Goal: Check status: Check status

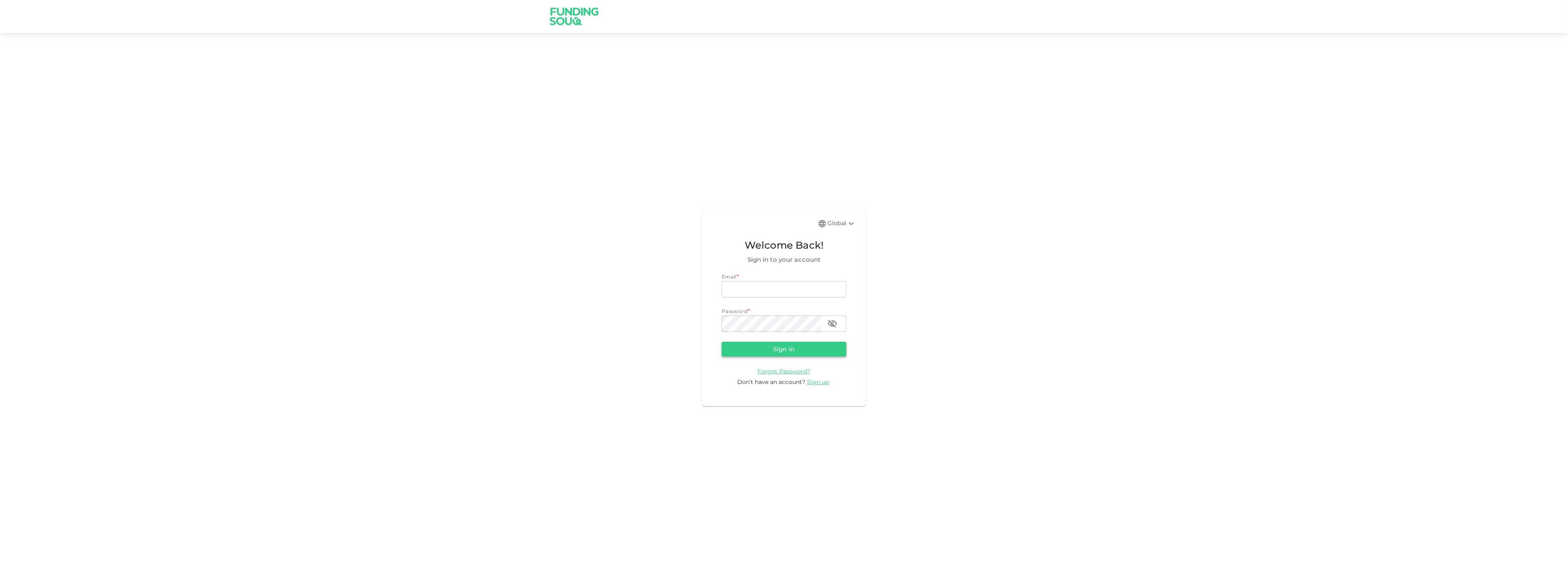
type input "lothaa1@gmail.com"
click at [803, 351] on button "Sign in" at bounding box center [784, 349] width 125 height 15
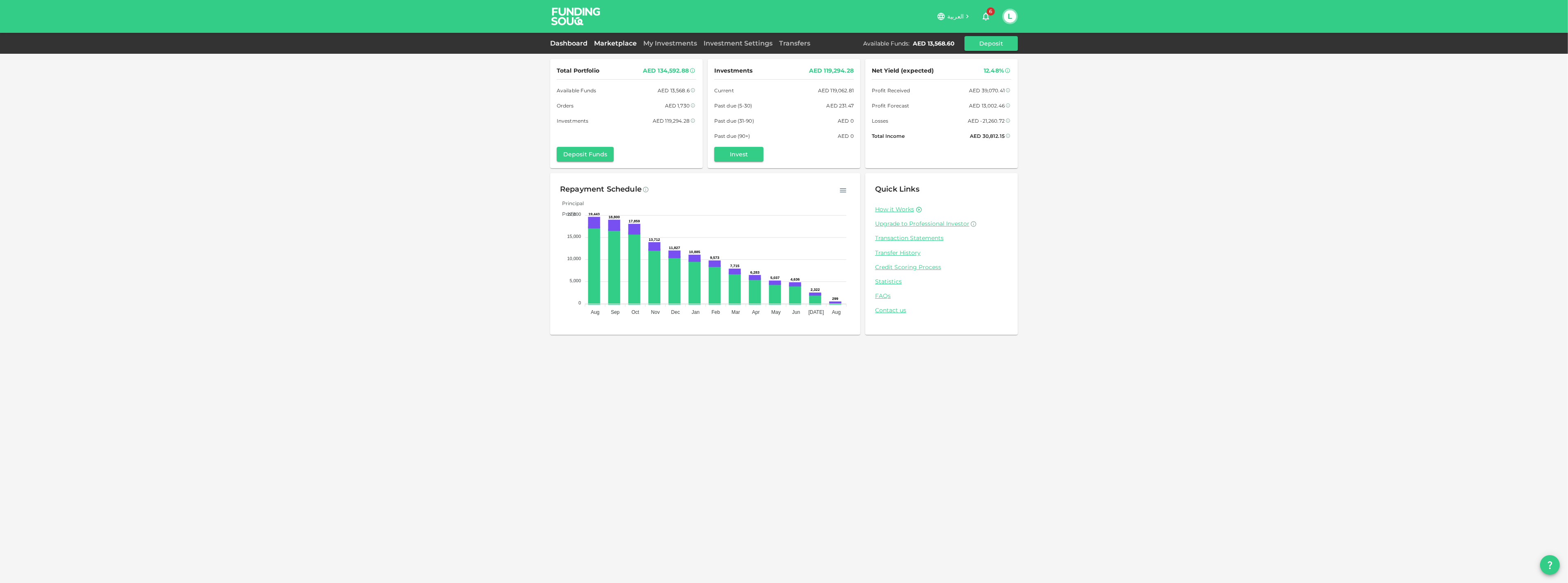
click at [611, 44] on link "Marketplace" at bounding box center [615, 43] width 49 height 8
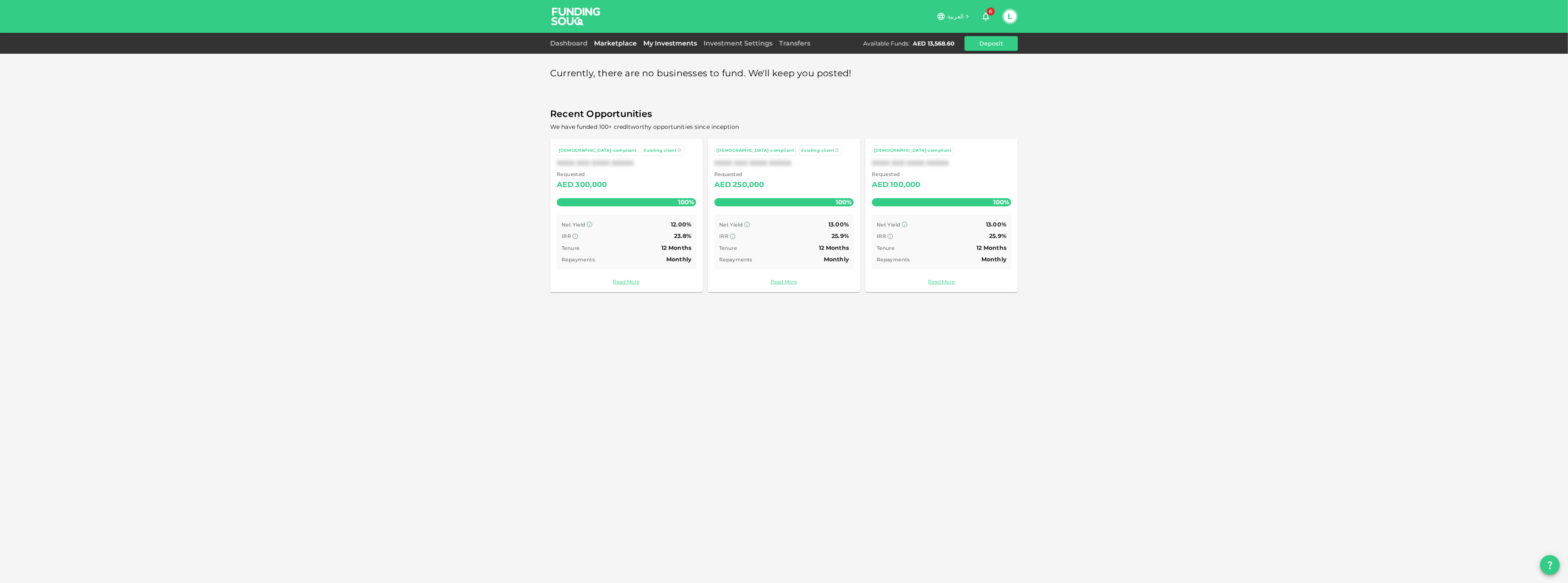
click at [663, 43] on link "My Investments" at bounding box center [670, 43] width 60 height 8
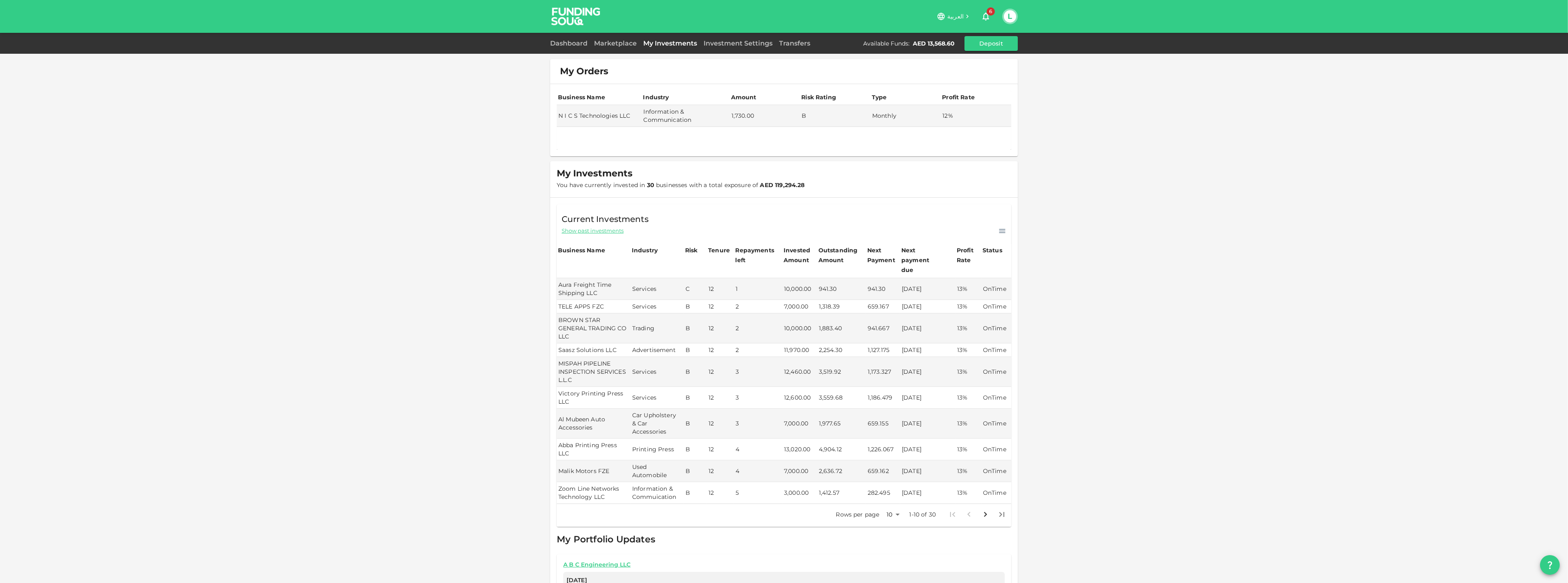
click at [730, 225] on div "Current Investments Show past investments" at bounding box center [784, 220] width 455 height 31
click at [607, 47] on div "Marketplace" at bounding box center [615, 43] width 49 height 10
click at [609, 46] on link "Marketplace" at bounding box center [615, 43] width 49 height 8
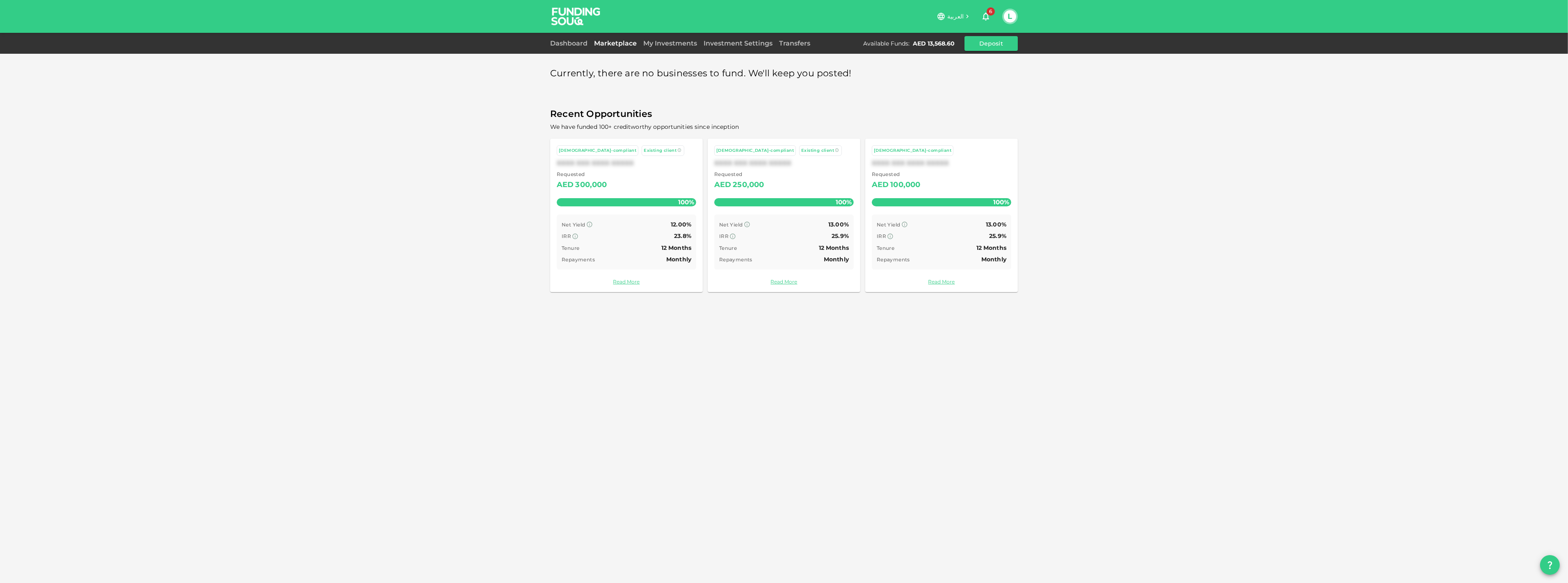
click at [984, 16] on icon "button" at bounding box center [985, 16] width 7 height 8
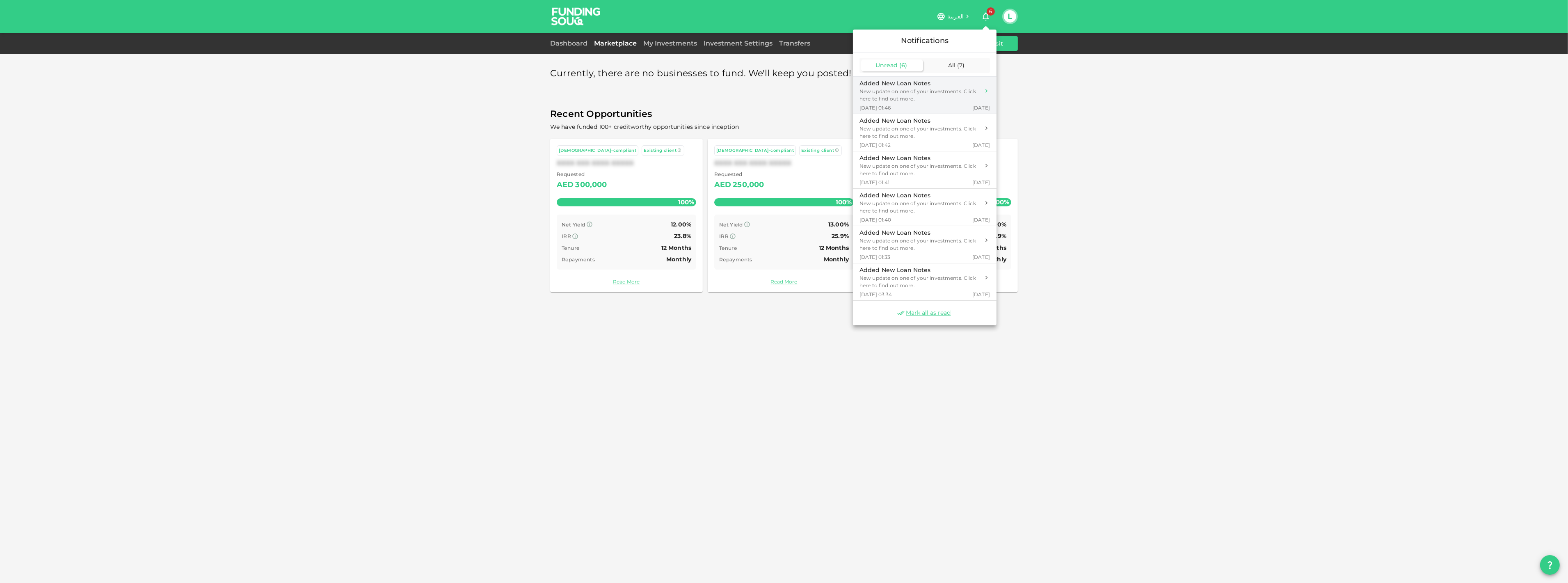
click at [918, 97] on div "New update on one of your investments. Click here to find out more." at bounding box center [919, 95] width 120 height 15
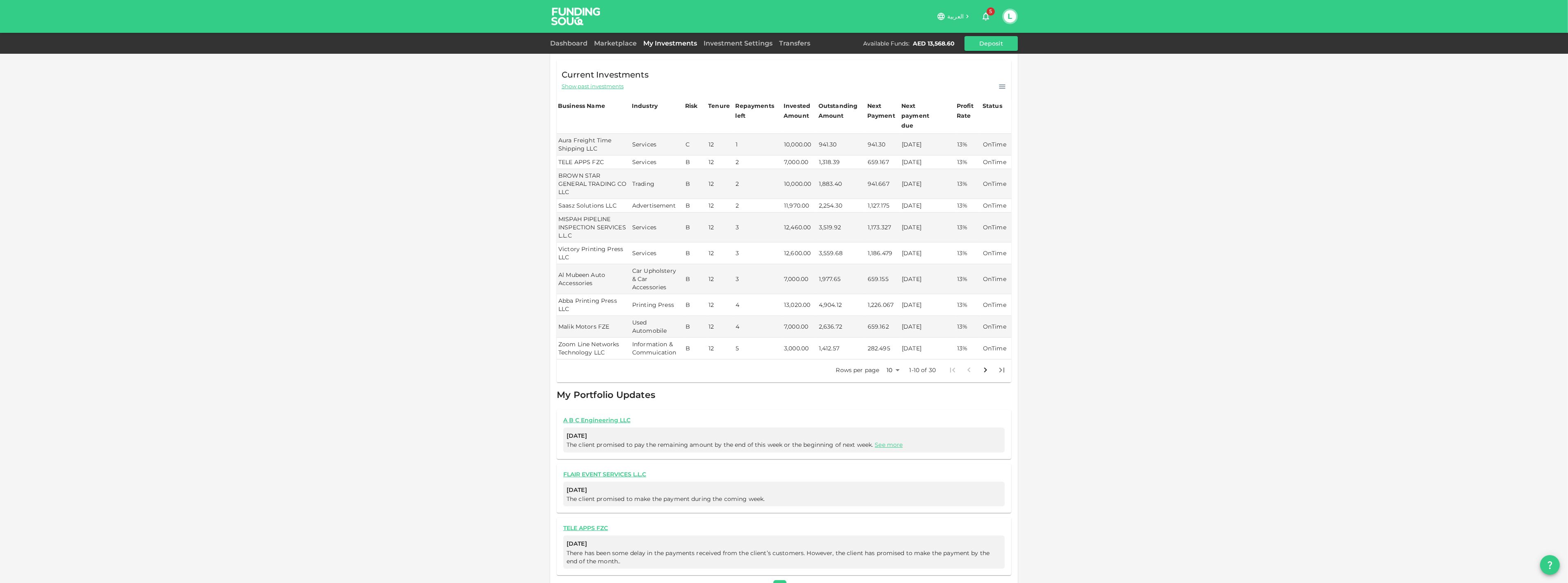
scroll to position [147, 0]
click at [607, 414] on link "A B C Engineering LLC" at bounding box center [783, 417] width 441 height 8
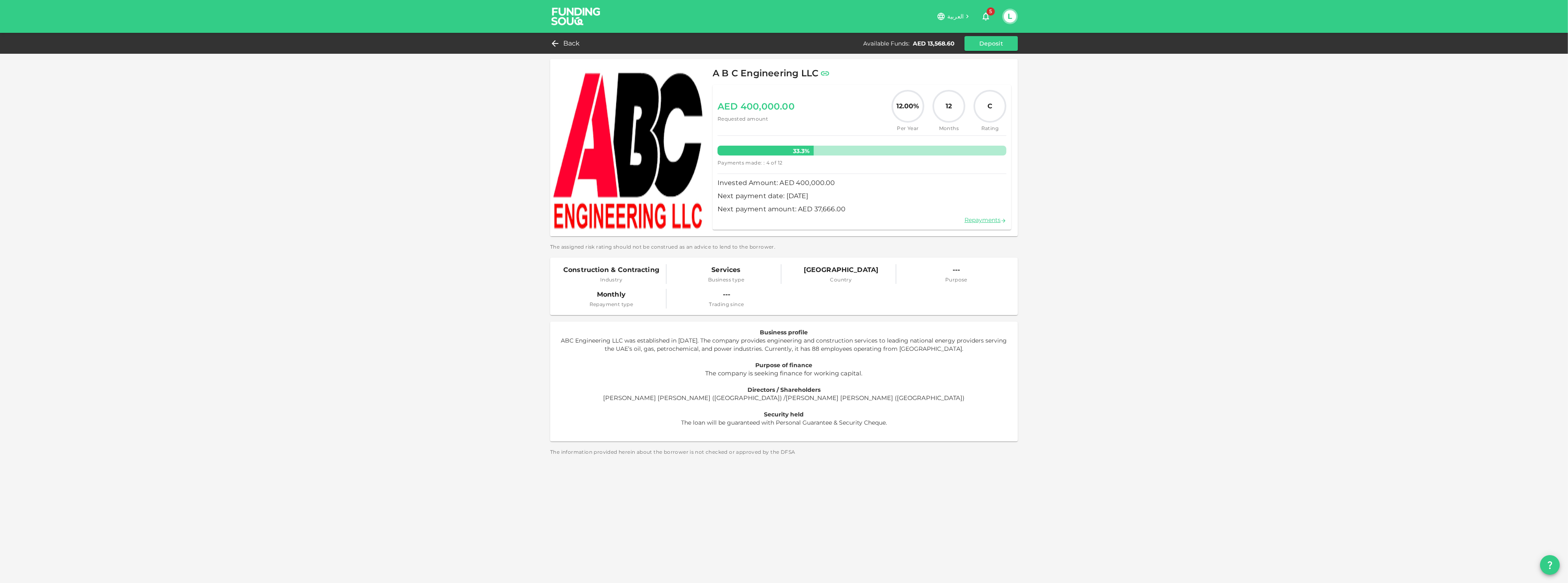
click at [573, 12] on img at bounding box center [576, 16] width 61 height 32
